Goal: Task Accomplishment & Management: Use online tool/utility

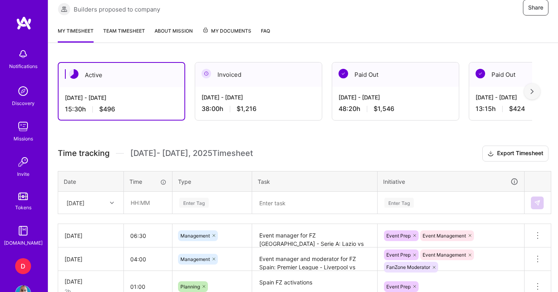
scroll to position [189, 0]
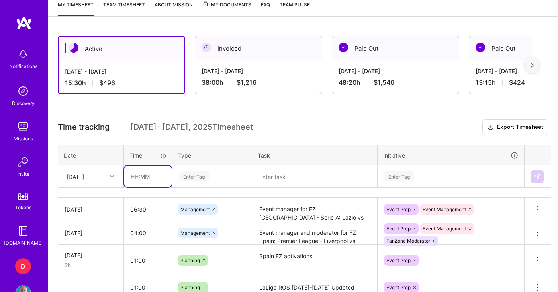
click at [125, 177] on input "text" at bounding box center [147, 176] width 47 height 21
type input "05:00"
click at [202, 174] on div "Enter Tag" at bounding box center [212, 176] width 78 height 21
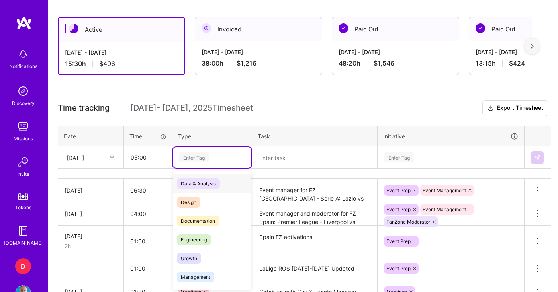
scroll to position [209, 0]
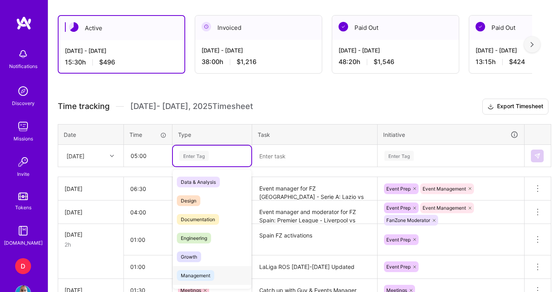
click at [196, 276] on span "Management" at bounding box center [195, 275] width 37 height 11
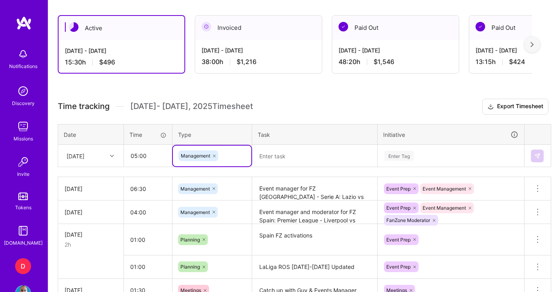
click at [279, 156] on textarea at bounding box center [314, 156] width 123 height 21
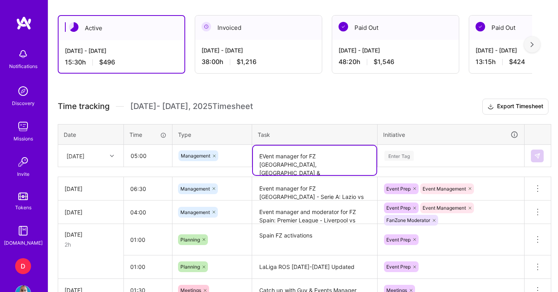
type textarea "EVent manager for FZ [GEOGRAPHIC_DATA], [GEOGRAPHIC_DATA] & [GEOGRAPHIC_DATA] -…"
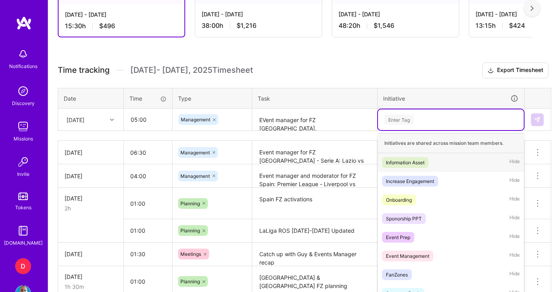
click at [413, 130] on div "option Information Asset focused, 1 of 35. 35 results available. Use Up and Dow…" at bounding box center [451, 119] width 146 height 21
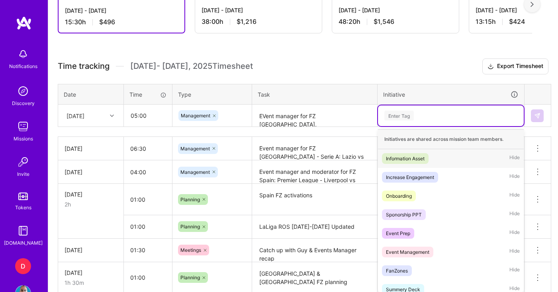
scroll to position [253, 0]
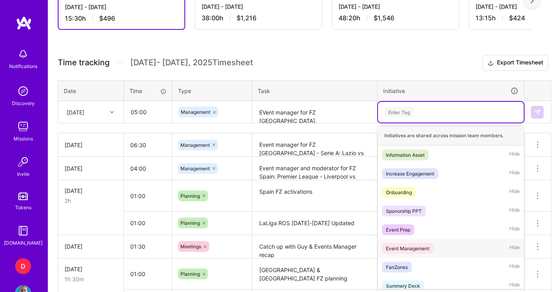
click at [413, 248] on div "Event Management" at bounding box center [407, 248] width 43 height 8
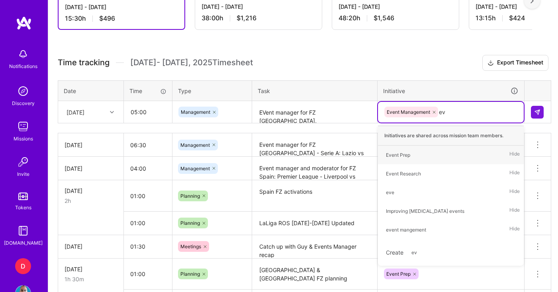
type input "eve"
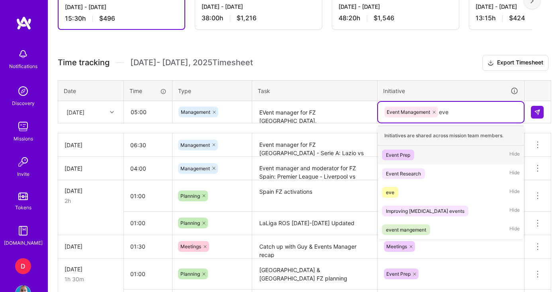
click at [405, 154] on div "Event Prep" at bounding box center [398, 155] width 24 height 8
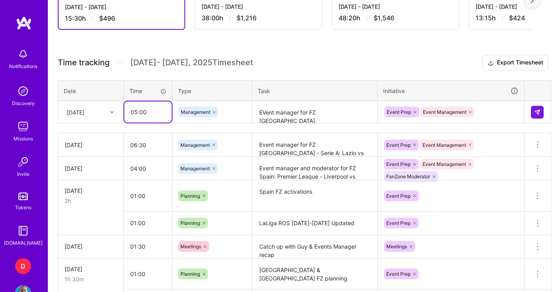
click at [141, 114] on input "05:00" at bounding box center [147, 112] width 47 height 21
drag, startPoint x: 139, startPoint y: 113, endPoint x: 147, endPoint y: 113, distance: 7.6
click at [147, 113] on input "05:00" at bounding box center [147, 112] width 47 height 21
type input "05:15"
click at [539, 115] on button at bounding box center [537, 112] width 13 height 13
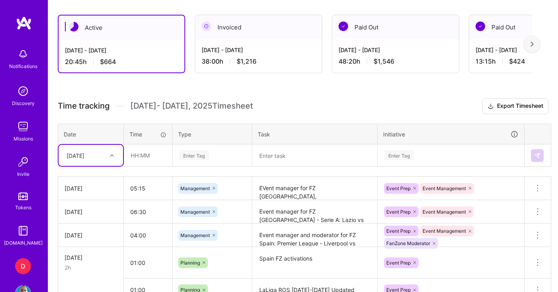
scroll to position [208, 0]
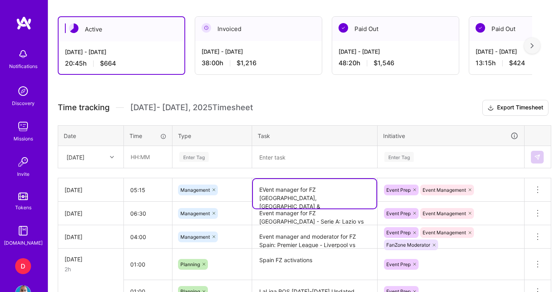
click at [266, 186] on textarea "EVent manager for FZ [GEOGRAPHIC_DATA], [GEOGRAPHIC_DATA] & [GEOGRAPHIC_DATA] -…" at bounding box center [314, 193] width 123 height 29
type textarea "Event manager for FZ [GEOGRAPHIC_DATA], [GEOGRAPHIC_DATA] & [GEOGRAPHIC_DATA] -…"
click at [334, 95] on div "Active [DATE] - [DATE] 20:45 h $664 Invoiced [DATE] - [DATE] 38:00 h $1,216 Pai…" at bounding box center [303, 225] width 510 height 436
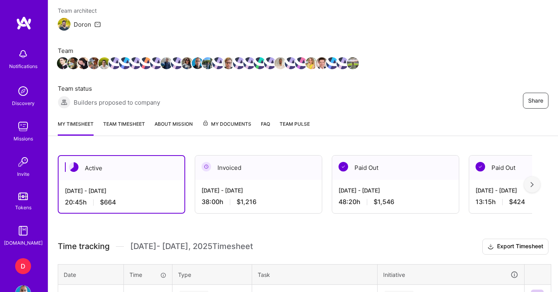
scroll to position [40, 0]
